Goal: Navigation & Orientation: Find specific page/section

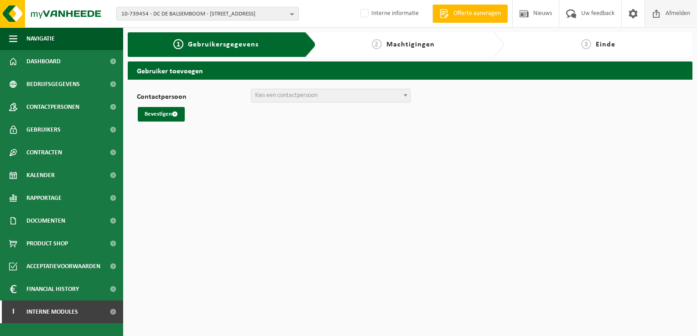
click at [673, 14] on span "Afmelden" at bounding box center [677, 13] width 29 height 27
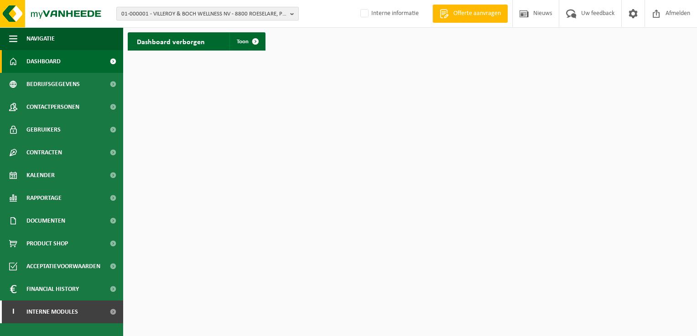
click at [172, 12] on span "01-000001 - VILLEROY & BOCH WELLNESS NV - 8800 ROESELARE, POPULIERSTRAAT 1" at bounding box center [203, 14] width 165 height 14
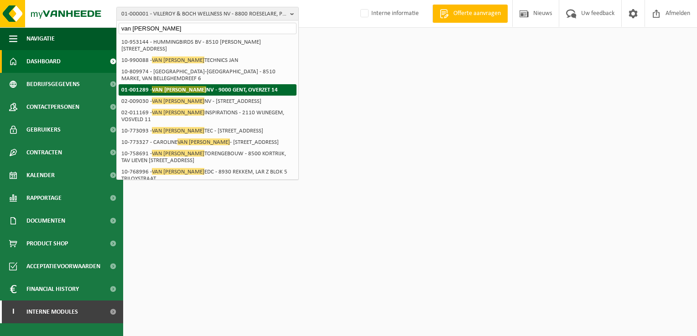
type input "van marcke"
click at [193, 86] on strong "01-001289 - VAN MARCKE NV - 9000 GENT, OVERZET 14" at bounding box center [199, 89] width 156 height 7
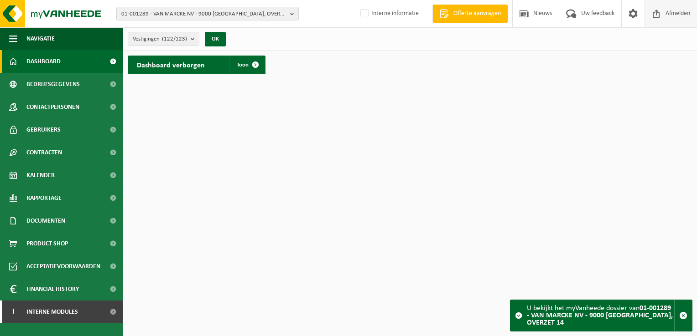
click at [667, 17] on span "Afmelden" at bounding box center [677, 13] width 29 height 27
